Goal: Use online tool/utility: Utilize a website feature to perform a specific function

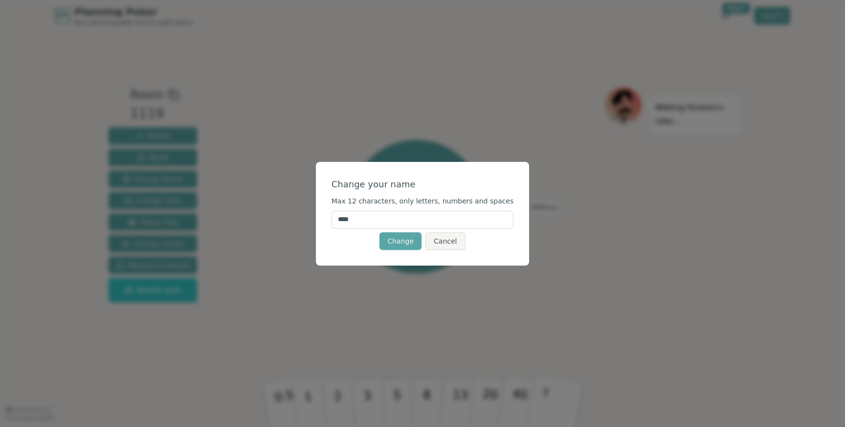
click at [402, 220] on input "****" at bounding box center [422, 220] width 182 height 18
type input "***"
click at [401, 240] on button "Change" at bounding box center [400, 241] width 42 height 18
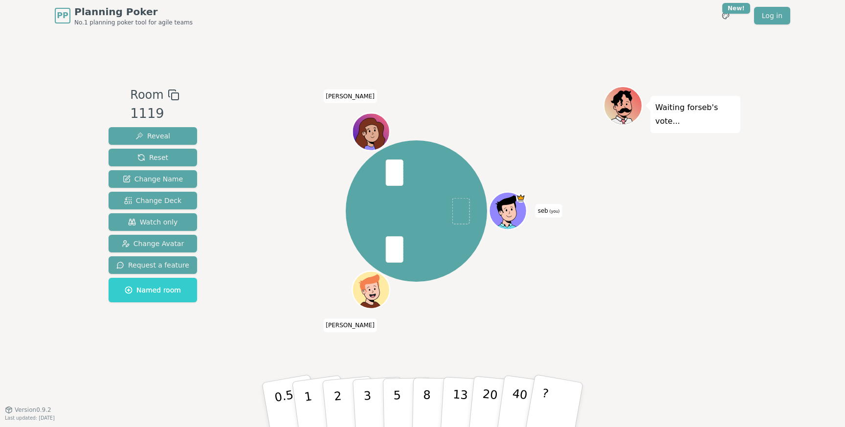
click at [281, 164] on div "seb (you) [PERSON_NAME]" at bounding box center [416, 211] width 374 height 215
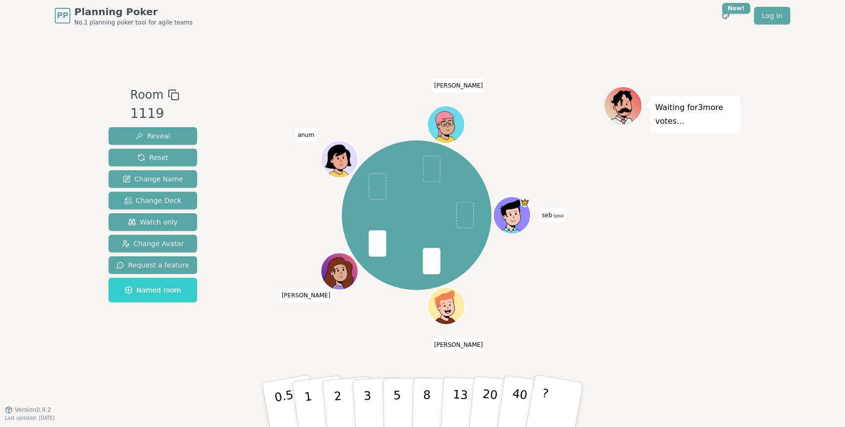
click at [246, 301] on div "seb (you) [PERSON_NAME] [PERSON_NAME]" at bounding box center [416, 215] width 374 height 223
click at [404, 396] on button "5" at bounding box center [408, 405] width 50 height 74
click at [558, 322] on div "seb (you) [PERSON_NAME] [PERSON_NAME]" at bounding box center [416, 215] width 374 height 223
click at [328, 75] on div "Room 1119 Reveal Reset Change Name Change Deck Watch only Change Avatar Request…" at bounding box center [423, 220] width 636 height 378
click at [579, 141] on div "seb (you) [PERSON_NAME] [PERSON_NAME]" at bounding box center [416, 215] width 374 height 223
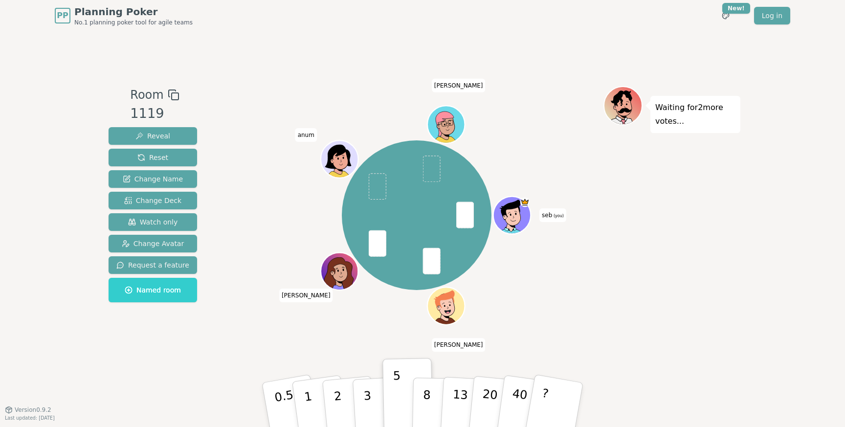
click at [368, 50] on div "Room 1119 Reveal Reset Change Name Change Deck Watch only Change Avatar Request…" at bounding box center [423, 220] width 636 height 378
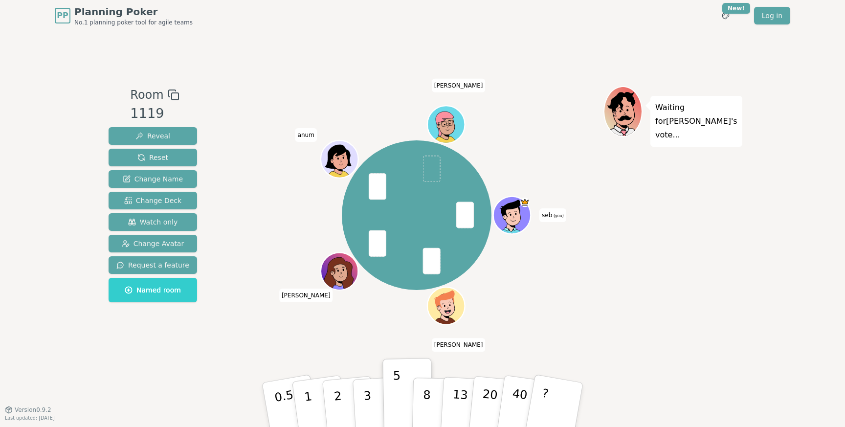
click at [541, 127] on div "seb (you) [PERSON_NAME] [PERSON_NAME]" at bounding box center [416, 215] width 374 height 223
click at [388, 70] on div "Room 1119 Reveal Reset Change Name Change Deck Watch only Change Avatar Request…" at bounding box center [423, 220] width 636 height 378
click at [434, 163] on span at bounding box center [431, 168] width 18 height 26
click at [293, 180] on div "seb (you) [PERSON_NAME] [PERSON_NAME]" at bounding box center [416, 215] width 374 height 223
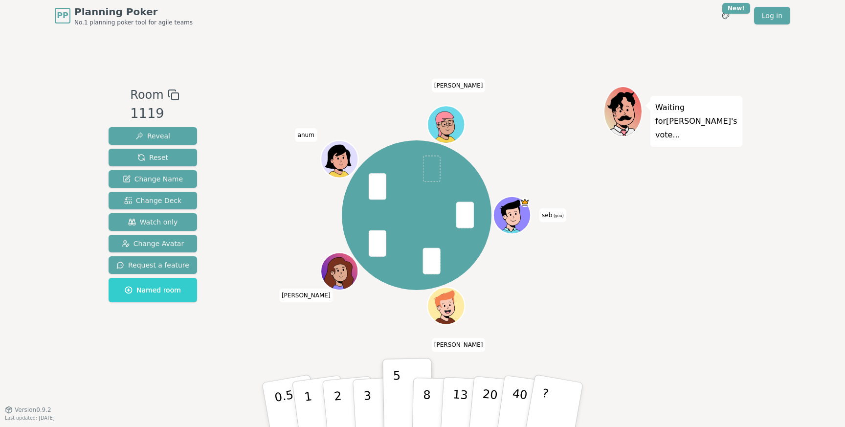
click at [338, 85] on div "Room 1119 Reveal Reset Change Name Change Deck Watch only Change Avatar Request…" at bounding box center [423, 220] width 636 height 378
click at [267, 206] on div "seb (you) [PERSON_NAME] [PERSON_NAME]" at bounding box center [416, 215] width 374 height 223
click at [269, 206] on div "seb (you) [PERSON_NAME] [PERSON_NAME]" at bounding box center [416, 215] width 374 height 223
click at [309, 172] on div "seb (you) [PERSON_NAME] [PERSON_NAME]" at bounding box center [416, 215] width 374 height 223
click at [166, 137] on span "Reveal" at bounding box center [152, 136] width 35 height 10
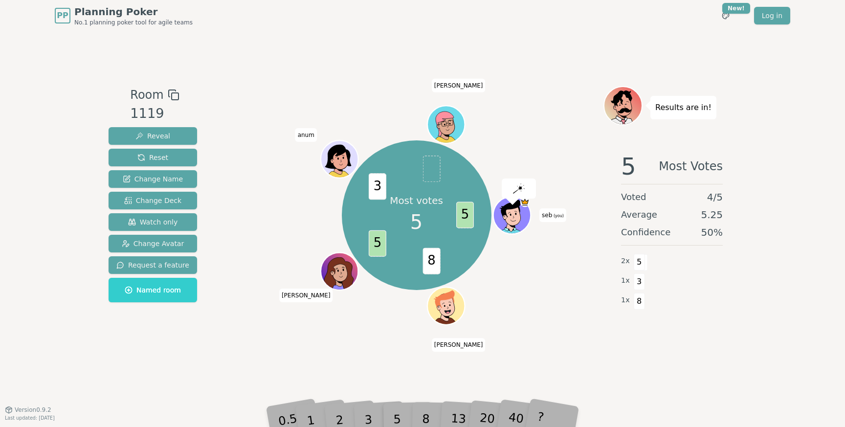
click at [347, 81] on div "Room 1119 Reveal Reset Change Name Change Deck Watch only Change Avatar Request…" at bounding box center [423, 220] width 636 height 378
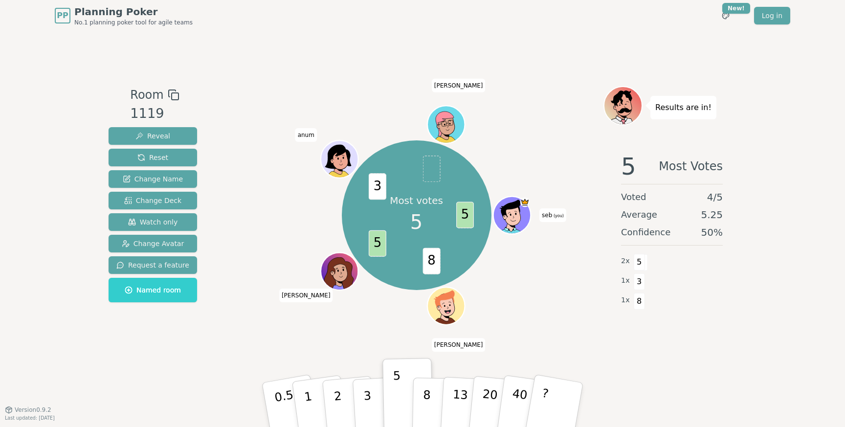
click at [278, 84] on div "Room 1119 Reveal Reset Change Name Change Deck Watch only Change Avatar Request…" at bounding box center [423, 220] width 636 height 378
click at [318, 209] on div "Most votes 5 5 8 5 3 seb (you) [PERSON_NAME] [PERSON_NAME]" at bounding box center [416, 215] width 374 height 223
click at [380, 186] on span "3" at bounding box center [377, 186] width 18 height 26
click at [312, 220] on div "Most votes 5 5 8 5 3 seb (you) [PERSON_NAME] [PERSON_NAME]" at bounding box center [416, 215] width 374 height 223
click at [310, 224] on div "Most votes 5 5 8 5 3 seb (you) [PERSON_NAME] [PERSON_NAME]" at bounding box center [416, 215] width 374 height 223
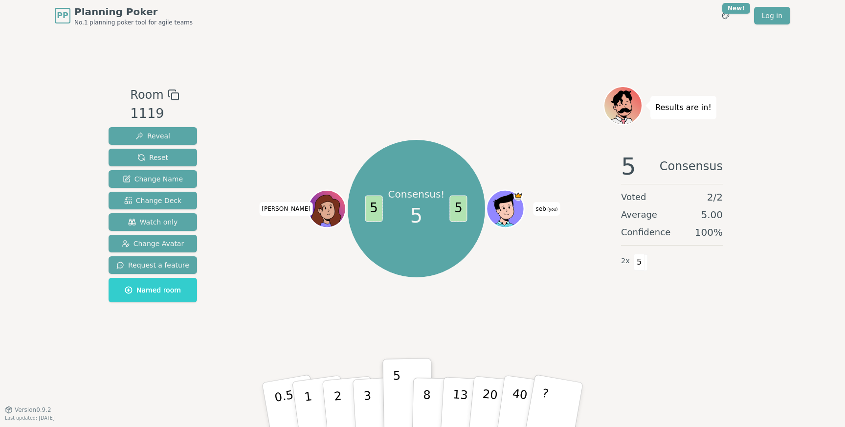
click at [297, 95] on div at bounding box center [416, 95] width 374 height 18
